Goal: Task Accomplishment & Management: Manage account settings

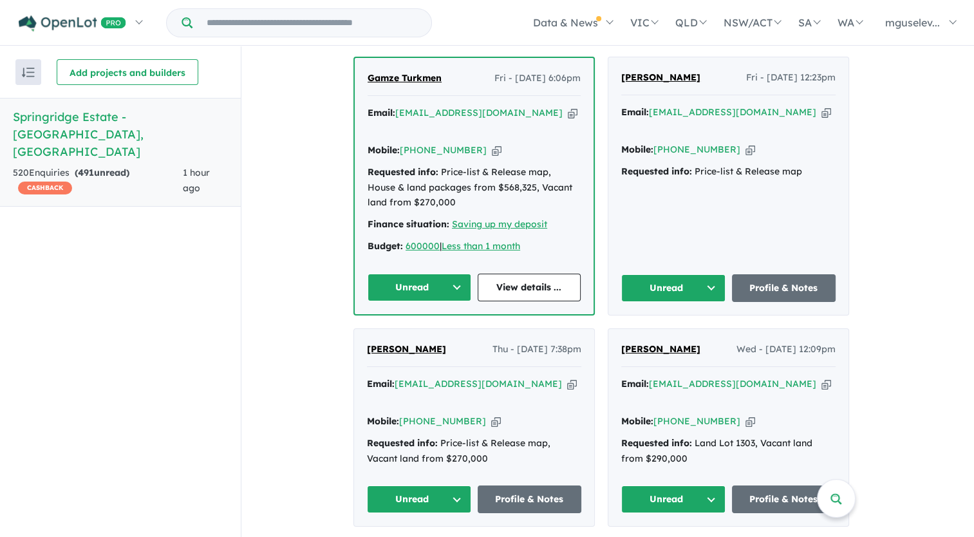
scroll to position [837, 0]
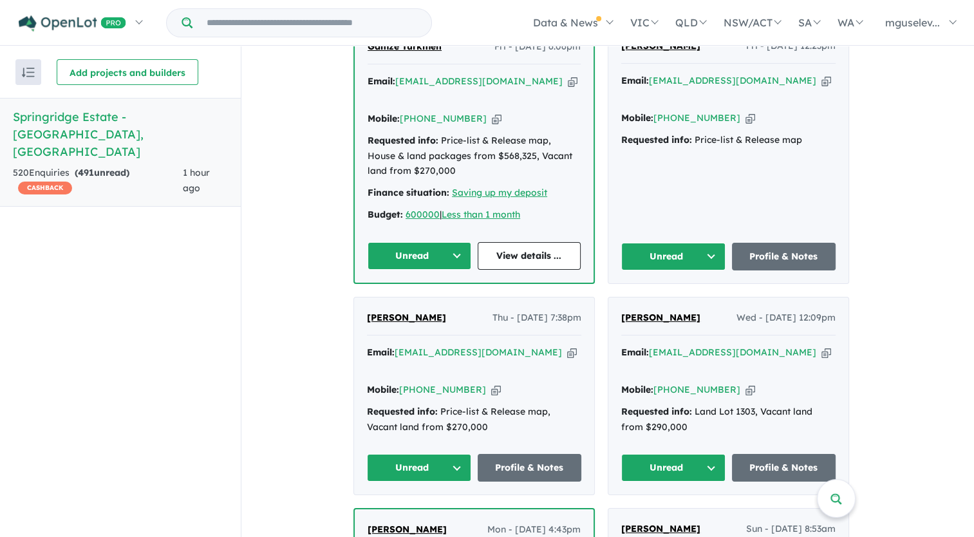
click at [567, 346] on icon "button" at bounding box center [572, 353] width 10 height 14
click at [491, 383] on icon "button" at bounding box center [496, 390] width 10 height 14
click at [508, 454] on link "Profile & Notes" at bounding box center [530, 468] width 104 height 28
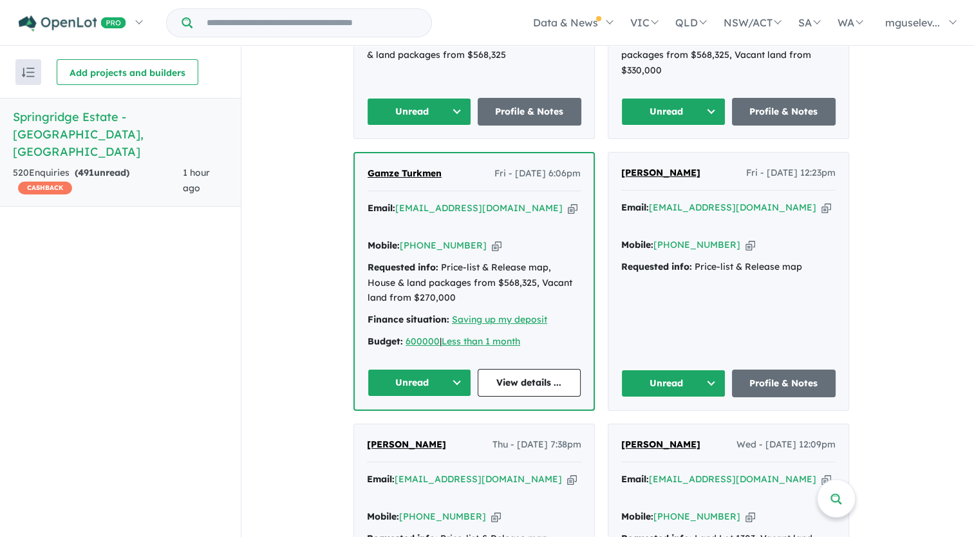
scroll to position [708, 0]
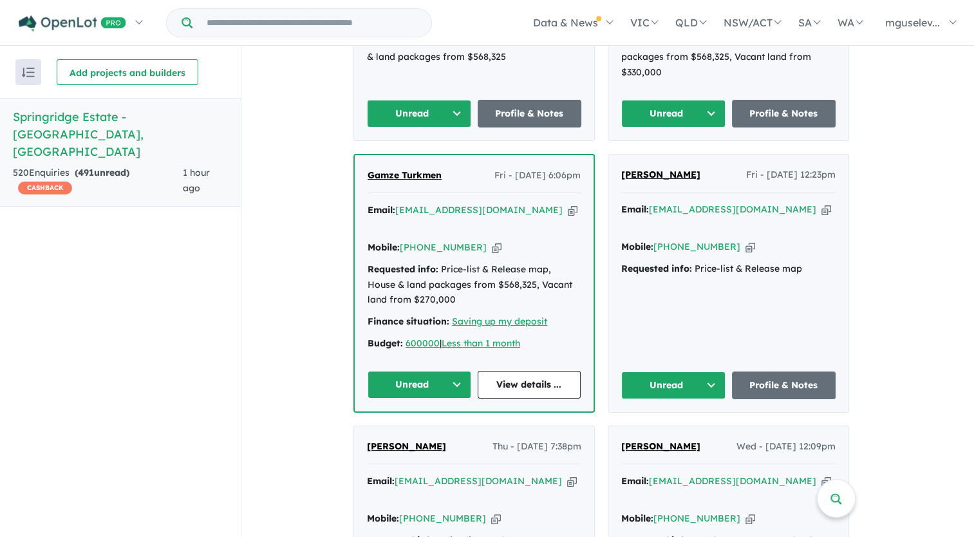
click at [568, 203] on icon "button" at bounding box center [573, 210] width 10 height 14
click at [492, 241] on icon "button" at bounding box center [497, 248] width 10 height 14
click at [508, 380] on link "View details ..." at bounding box center [530, 385] width 104 height 28
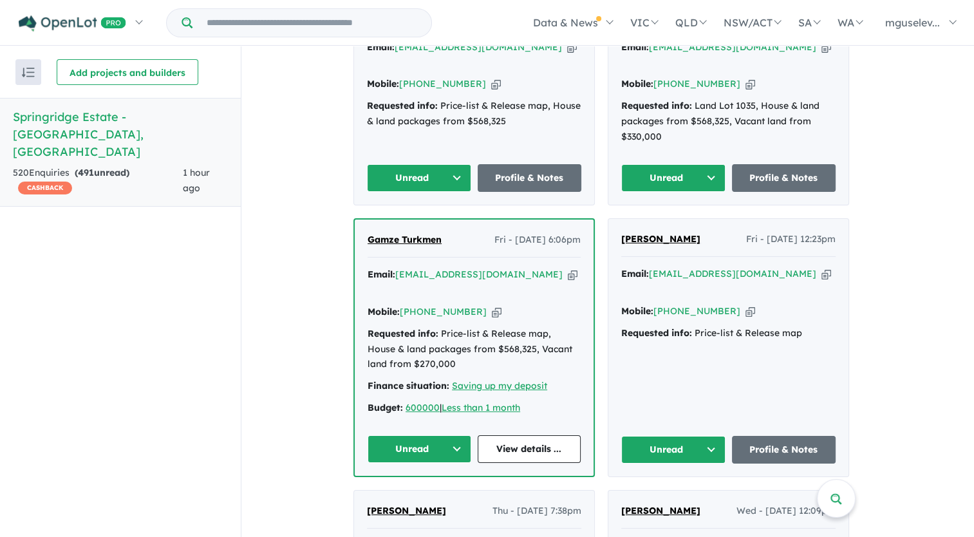
scroll to position [579, 0]
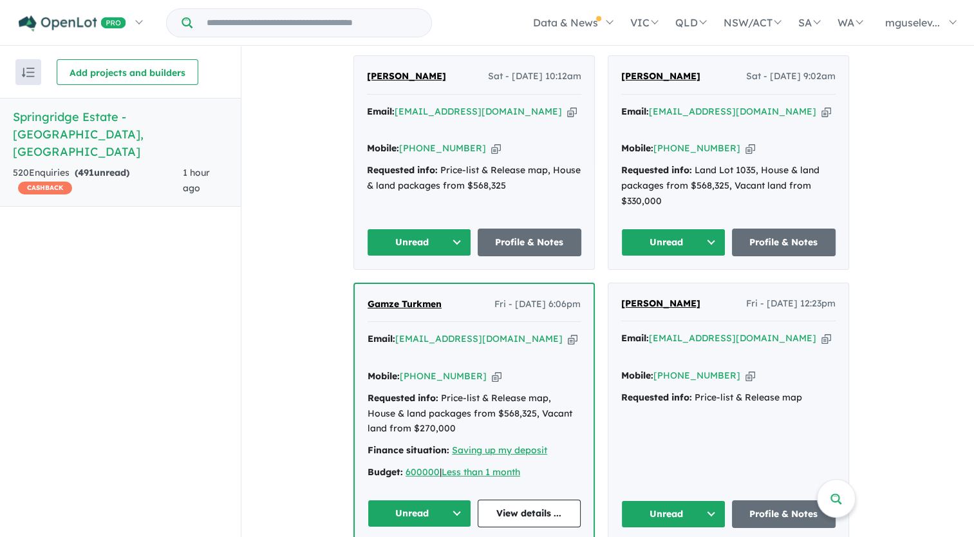
click at [821, 115] on icon "button" at bounding box center [826, 112] width 10 height 14
click at [745, 142] on icon "button" at bounding box center [750, 149] width 10 height 14
click at [784, 245] on link "Profile & Notes" at bounding box center [784, 242] width 104 height 28
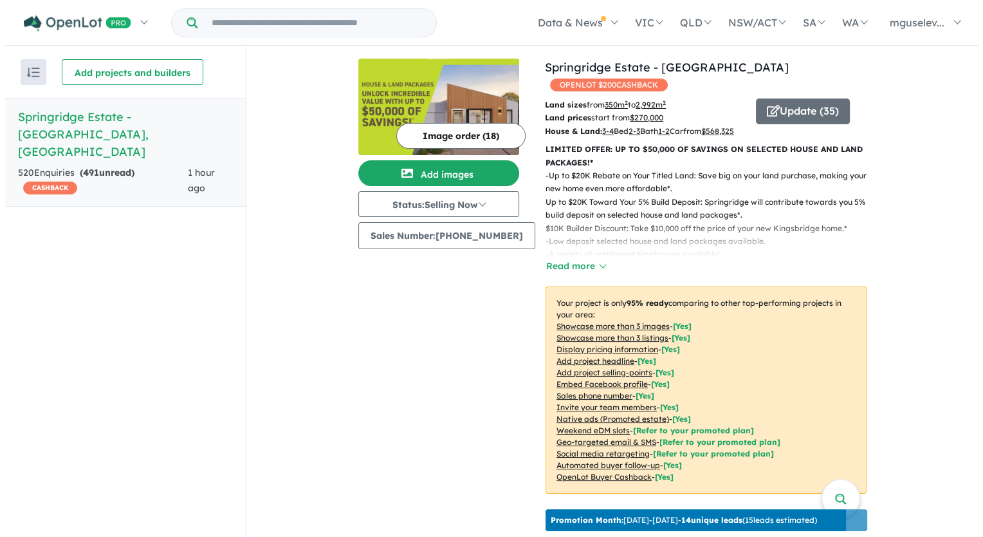
scroll to position [0, 0]
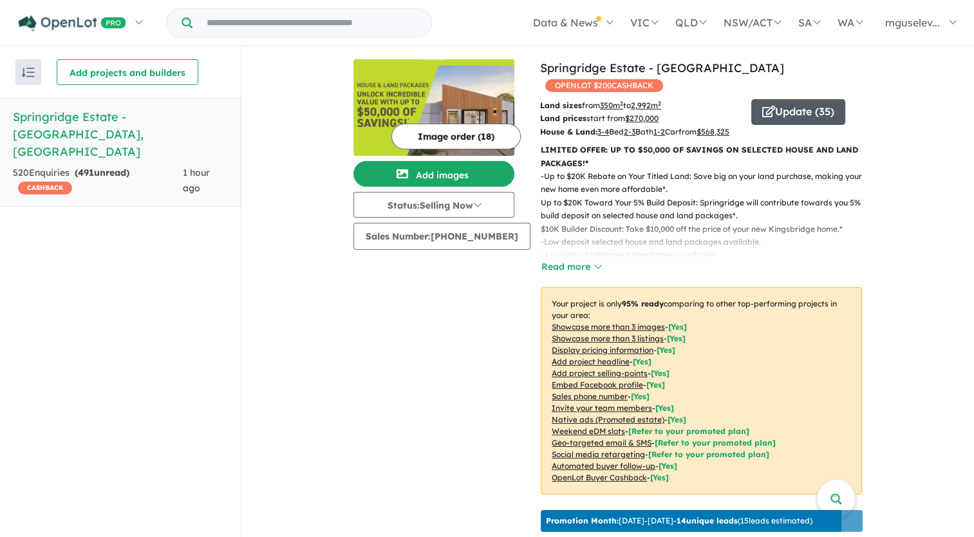
click at [768, 101] on button "Update ( 35 )" at bounding box center [798, 112] width 94 height 26
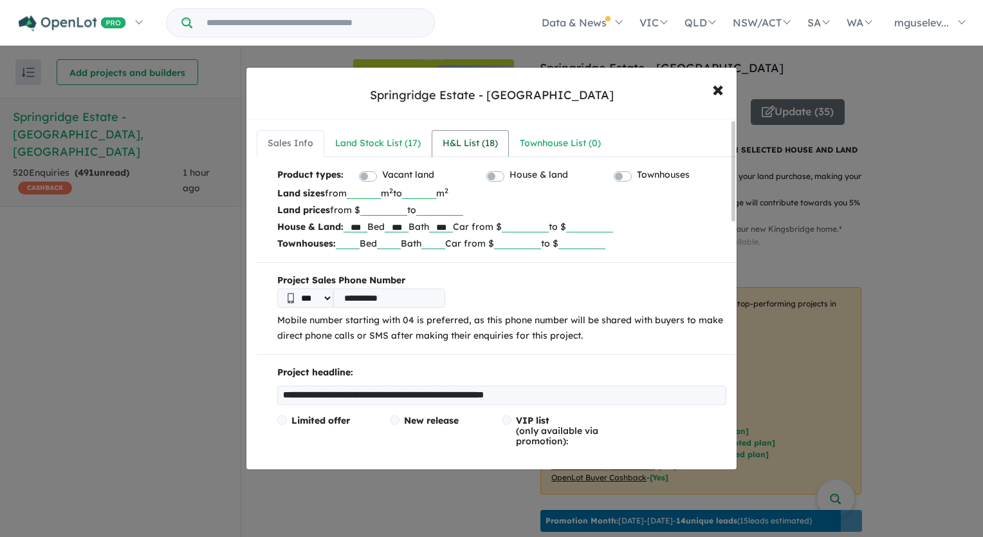
click at [486, 143] on div "H&L List ( 18 )" at bounding box center [470, 143] width 55 height 15
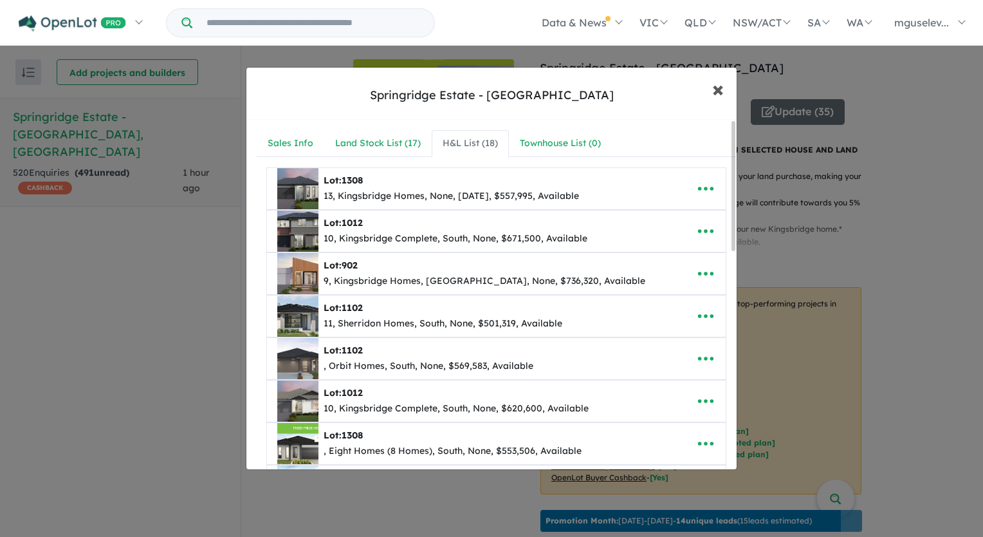
click at [712, 96] on span "×" at bounding box center [718, 89] width 12 height 28
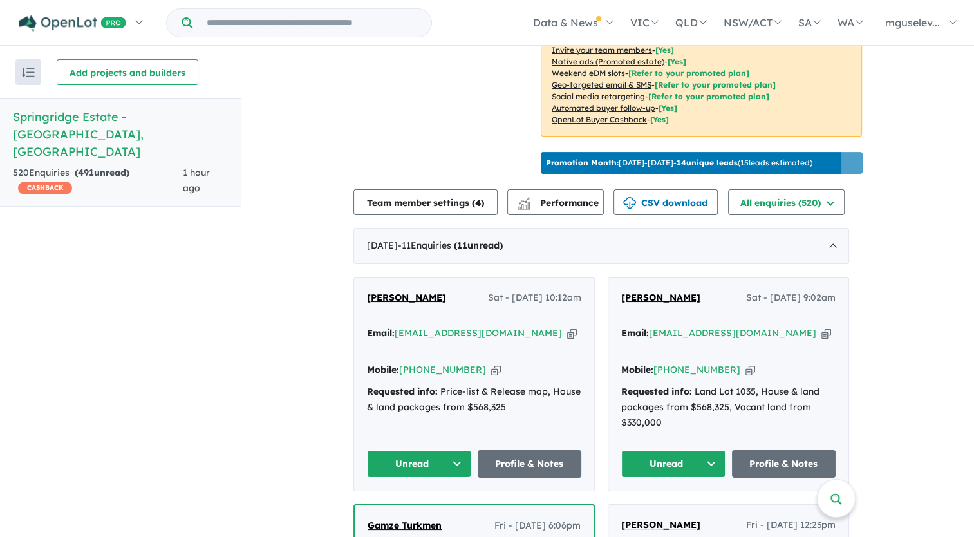
scroll to position [386, 0]
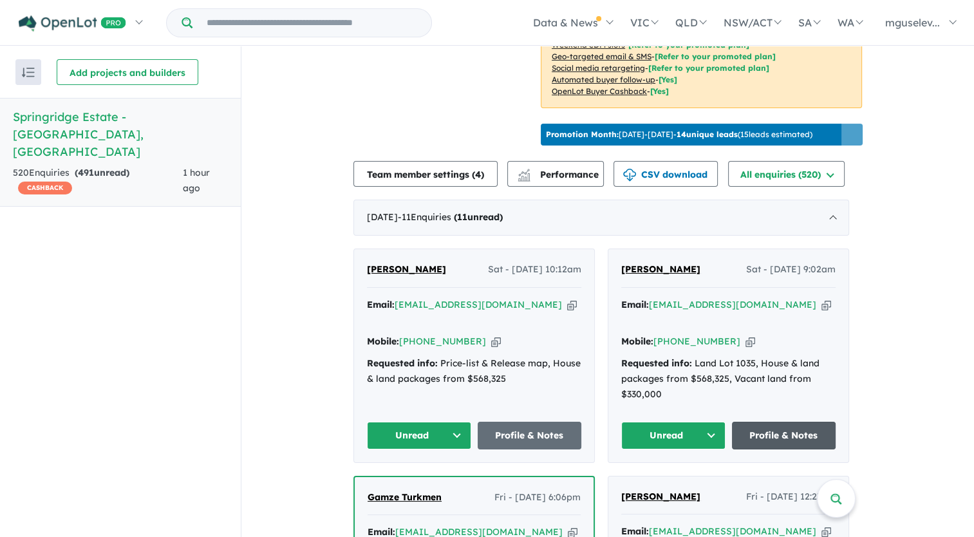
click at [793, 425] on link "Profile & Notes" at bounding box center [784, 436] width 104 height 28
click at [567, 310] on icon "button" at bounding box center [572, 305] width 10 height 14
click at [491, 335] on icon "button" at bounding box center [496, 342] width 10 height 14
click at [506, 423] on link "Profile & Notes" at bounding box center [530, 436] width 104 height 28
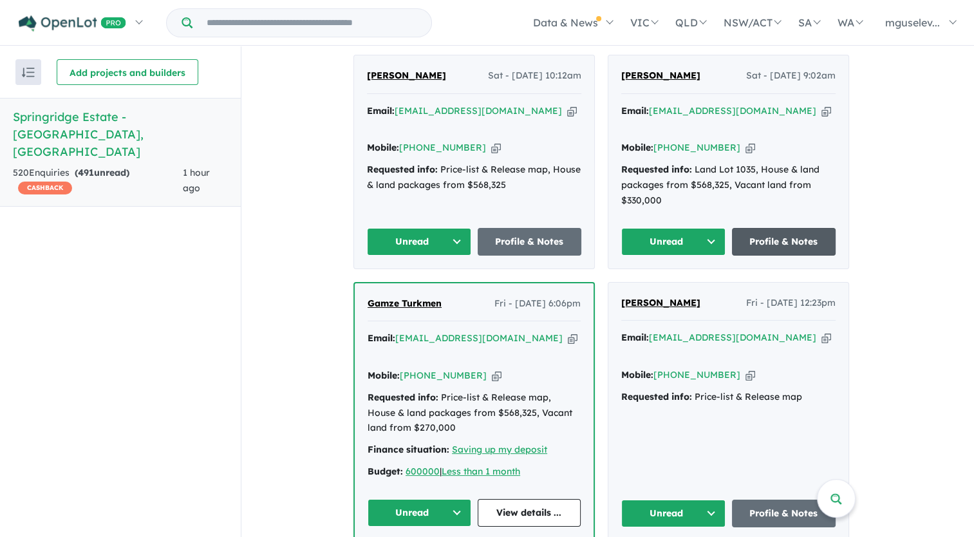
scroll to position [644, 0]
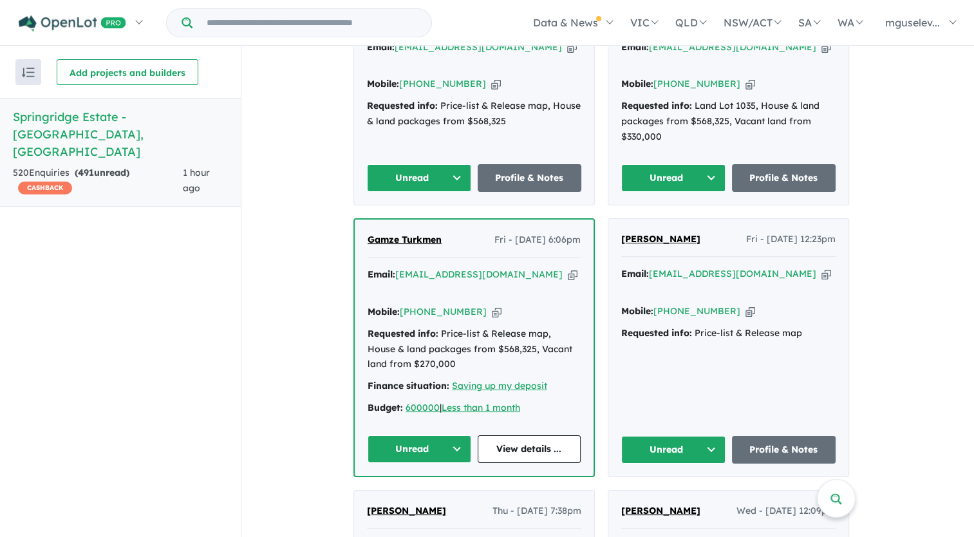
click at [831, 267] on icon "button" at bounding box center [826, 274] width 10 height 14
click at [745, 304] on icon "button" at bounding box center [750, 311] width 10 height 14
click at [781, 448] on link "Profile & Notes" at bounding box center [784, 450] width 104 height 28
click at [793, 438] on link "Profile & Notes" at bounding box center [784, 450] width 104 height 28
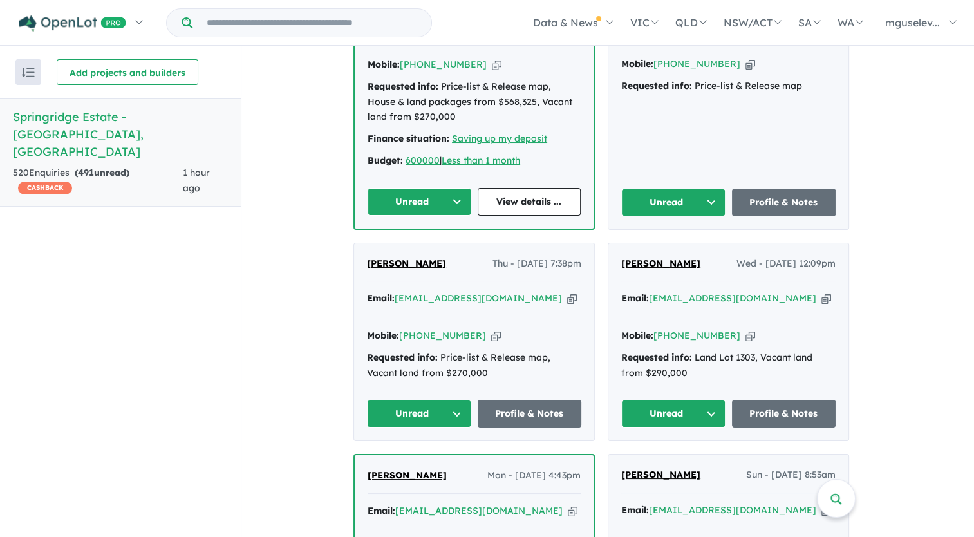
scroll to position [901, 0]
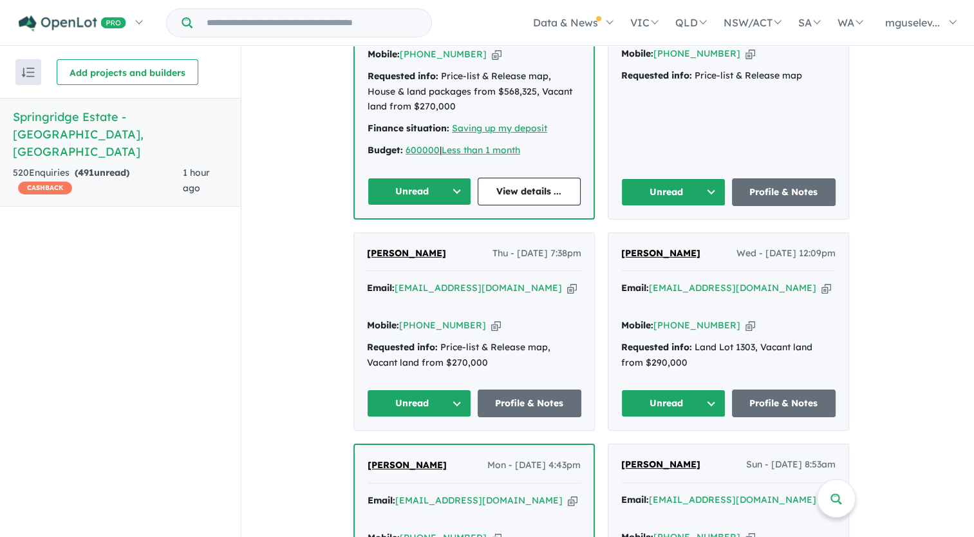
click at [821, 281] on icon "button" at bounding box center [826, 288] width 10 height 14
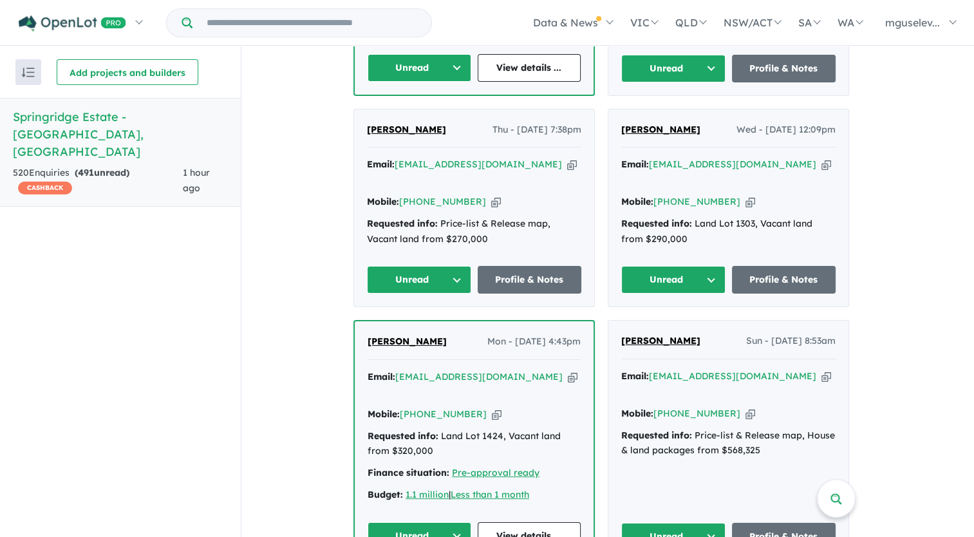
scroll to position [1030, 0]
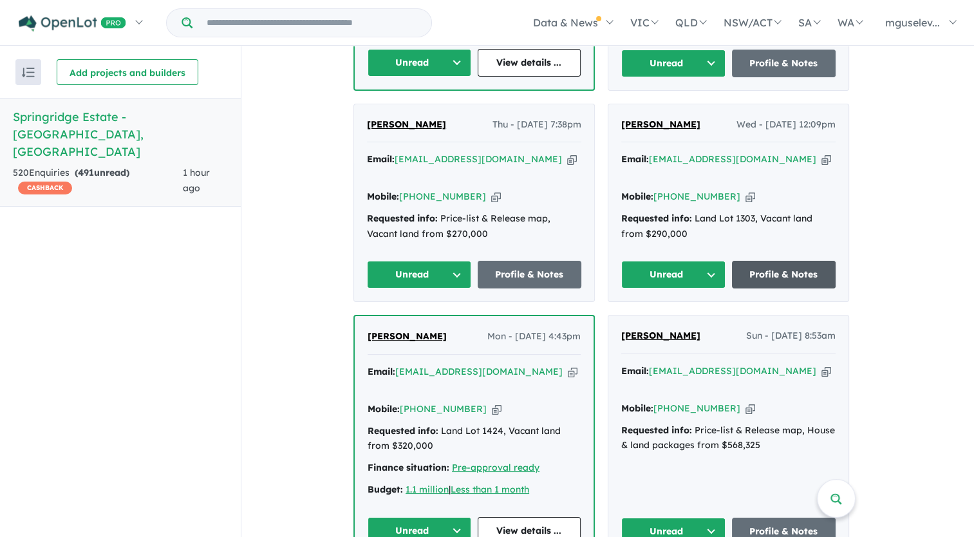
click at [770, 261] on link "Profile & Notes" at bounding box center [784, 275] width 104 height 28
click at [568, 365] on icon "button" at bounding box center [573, 372] width 10 height 14
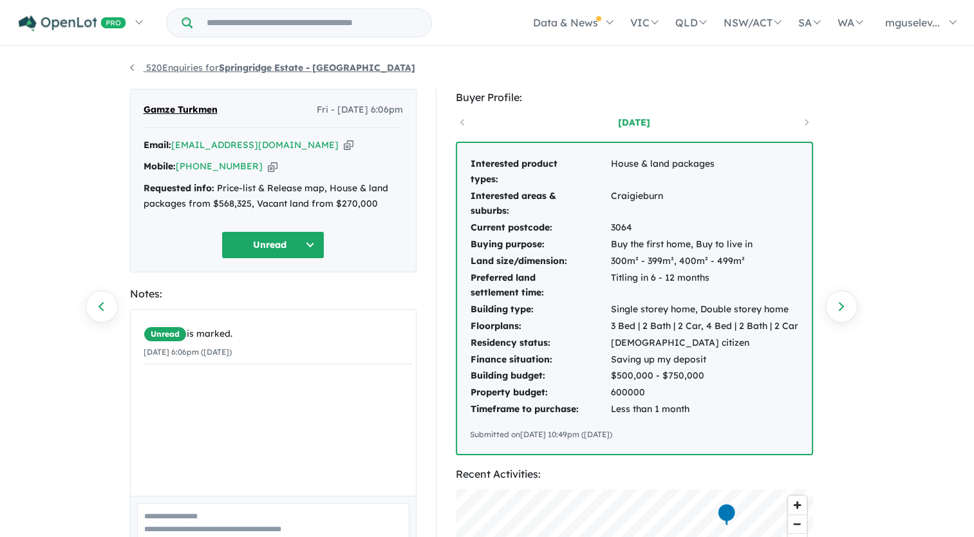
click at [229, 65] on strong "Springridge Estate - [GEOGRAPHIC_DATA]" at bounding box center [317, 68] width 196 height 12
